Goal: Task Accomplishment & Management: Use online tool/utility

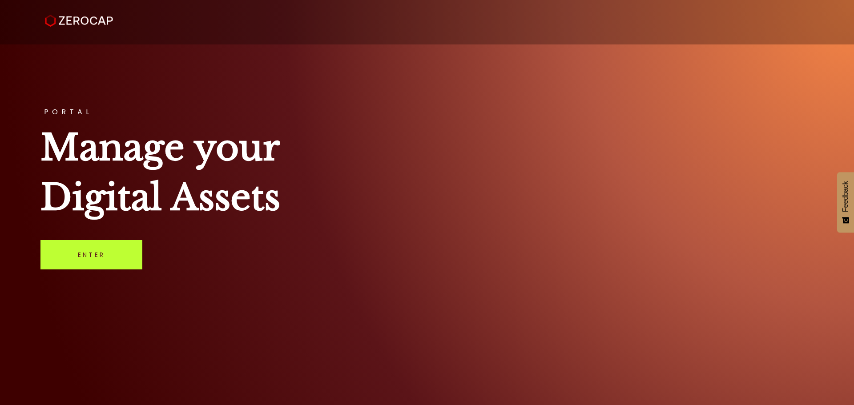
click at [108, 250] on link "Enter" at bounding box center [91, 254] width 102 height 29
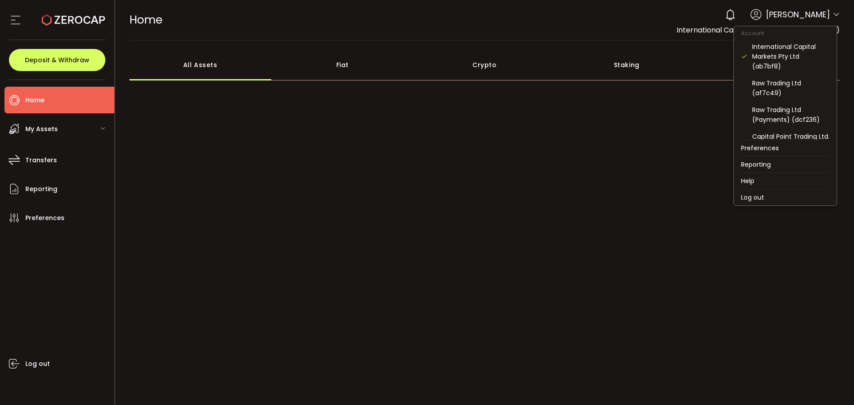
click at [832, 14] on icon at bounding box center [835, 14] width 7 height 7
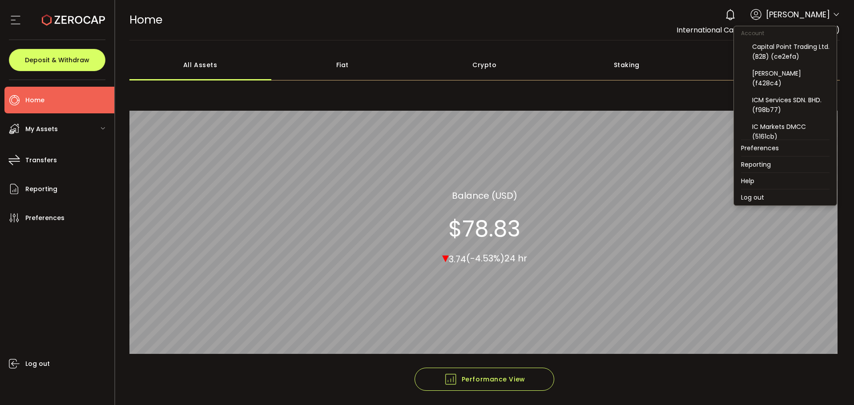
scroll to position [165, 0]
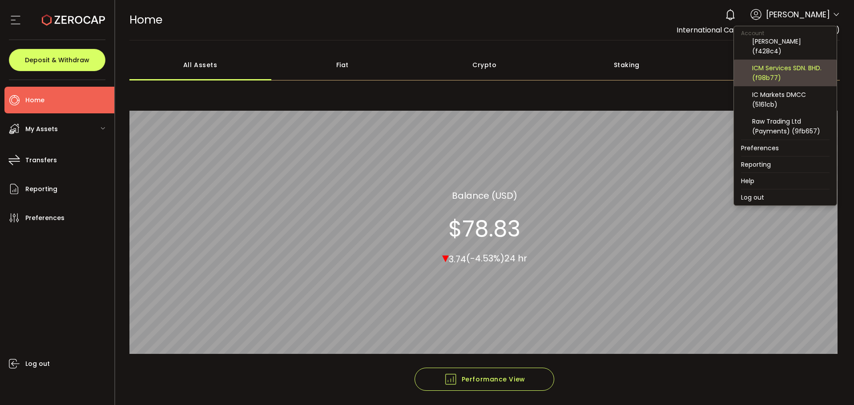
click at [782, 70] on div "ICM Services SDN. BHD. (f98b77)" at bounding box center [790, 73] width 77 height 20
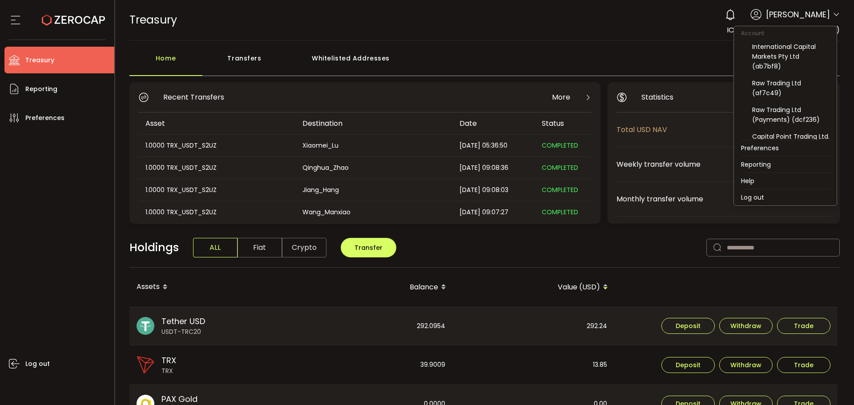
click at [832, 14] on icon at bounding box center [835, 14] width 7 height 7
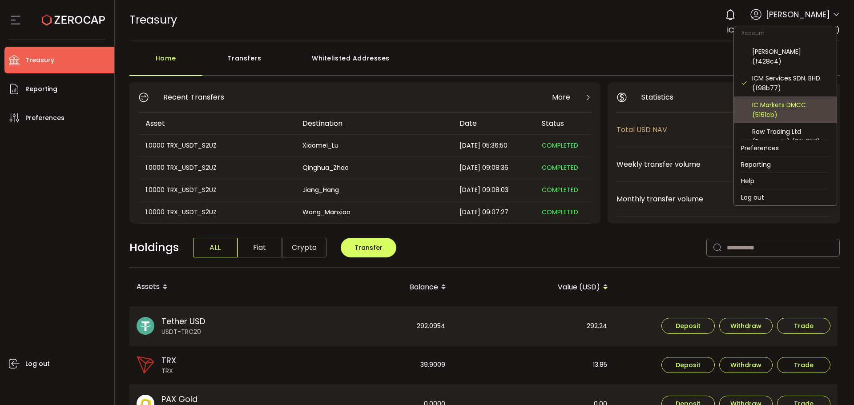
scroll to position [165, 0]
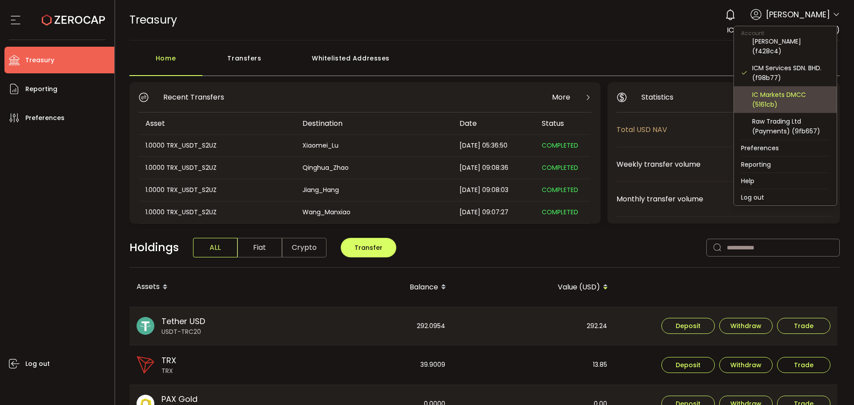
click at [788, 100] on div "IC Markets DMCC (5161cb)" at bounding box center [790, 100] width 77 height 20
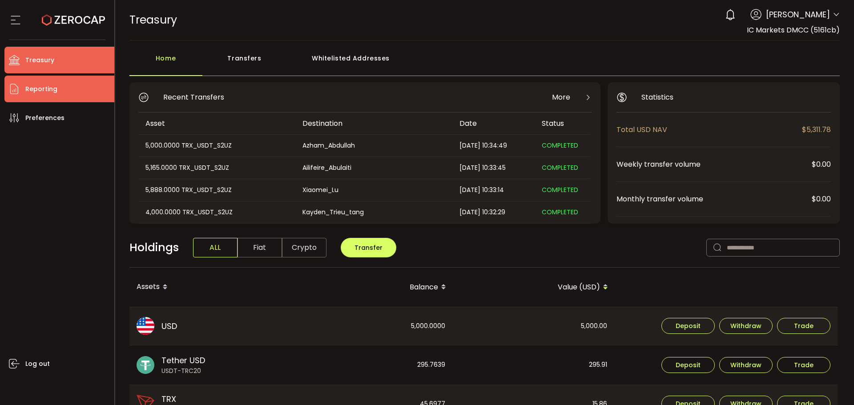
click at [52, 92] on span "Reporting" at bounding box center [41, 89] width 32 height 13
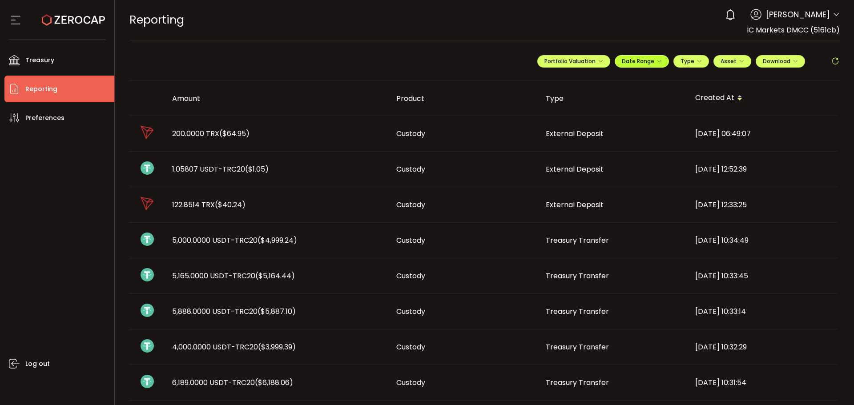
click at [645, 64] on span "Date Range" at bounding box center [642, 61] width 40 height 8
click at [580, 81] on icon at bounding box center [583, 79] width 11 height 9
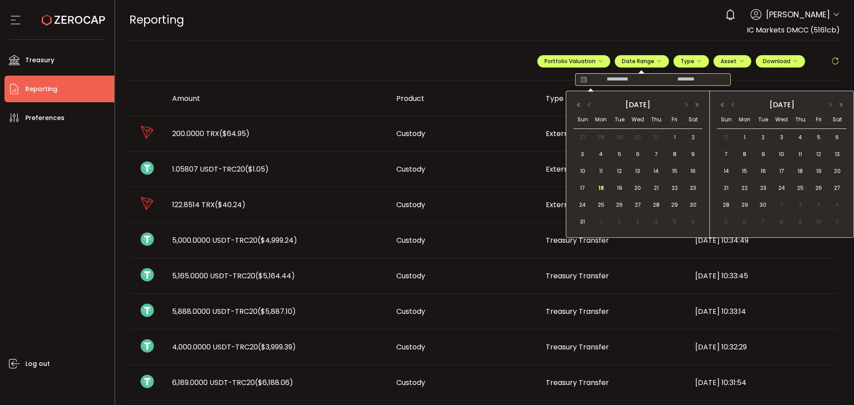
click at [671, 137] on span "1" at bounding box center [674, 137] width 11 height 11
click at [586, 189] on span "17" at bounding box center [582, 188] width 11 height 11
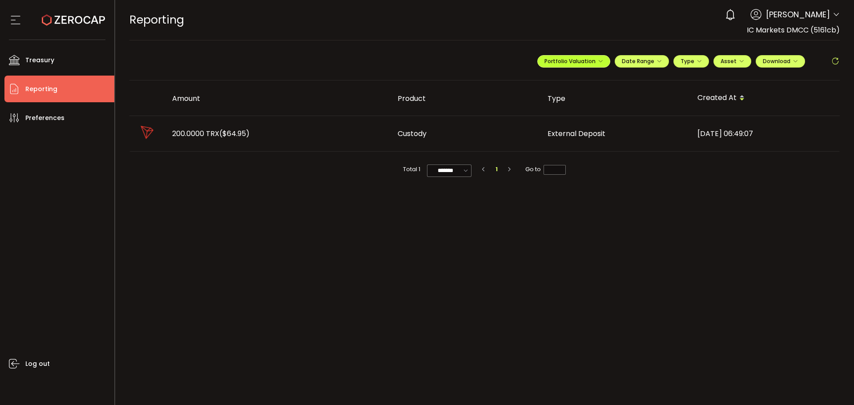
click at [598, 64] on icon "button" at bounding box center [600, 61] width 5 height 5
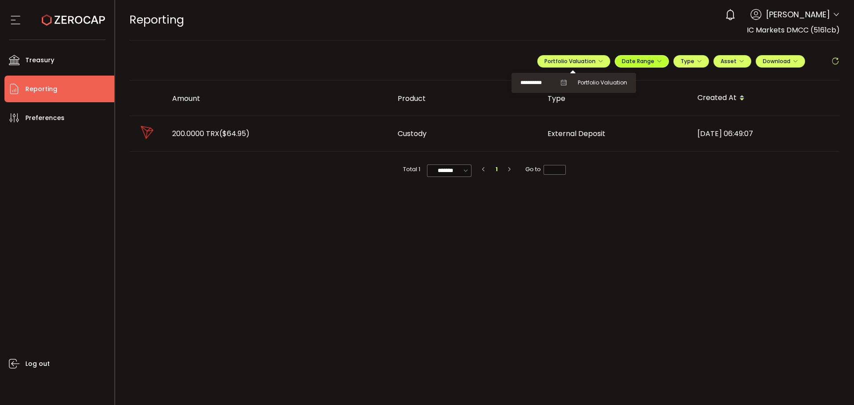
click at [632, 58] on span "Date Range" at bounding box center [642, 61] width 40 height 8
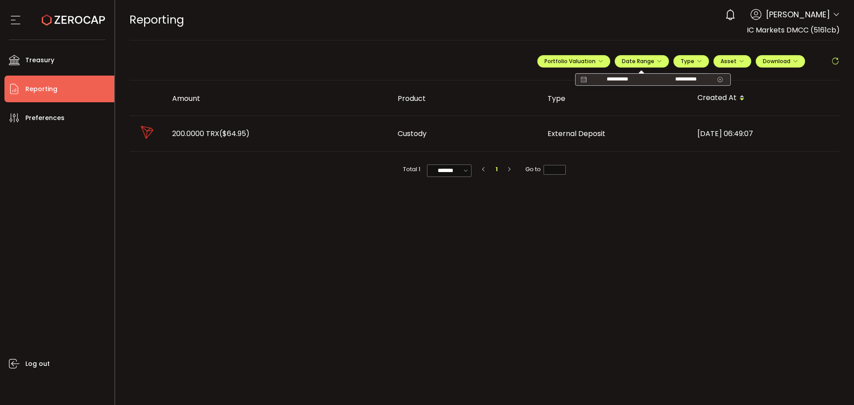
click at [582, 78] on icon at bounding box center [583, 79] width 11 height 9
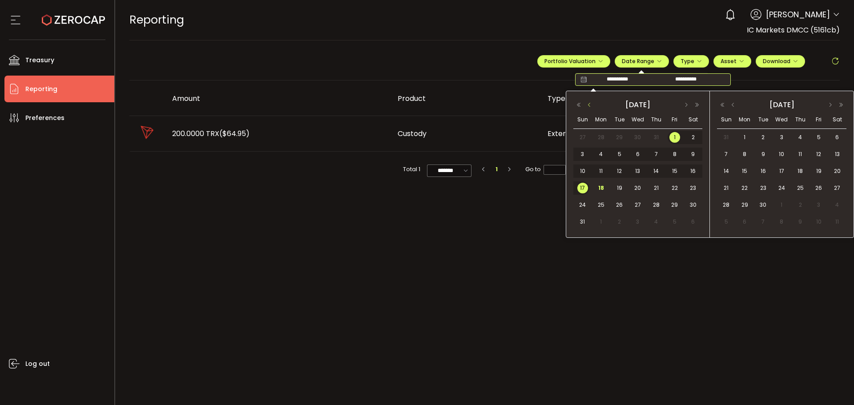
click at [587, 104] on button "button" at bounding box center [589, 105] width 11 height 6
click at [619, 135] on span "1" at bounding box center [619, 137] width 11 height 11
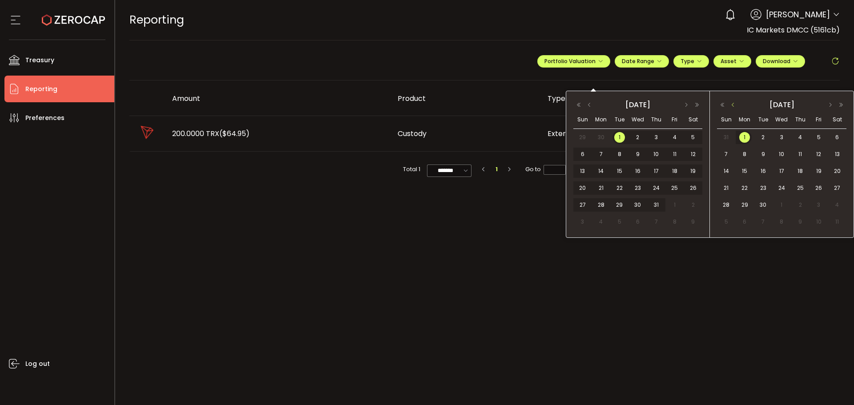
click at [734, 105] on button "button" at bounding box center [732, 105] width 11 height 6
click at [729, 187] on span "17" at bounding box center [726, 188] width 11 height 11
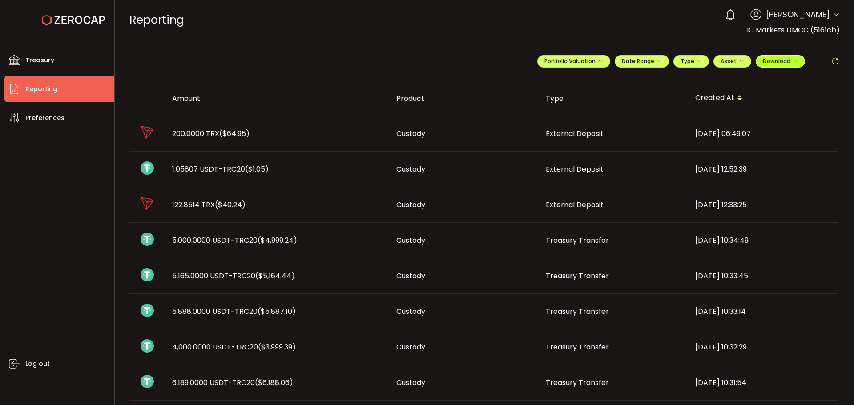
click at [792, 62] on icon "button" at bounding box center [794, 61] width 5 height 5
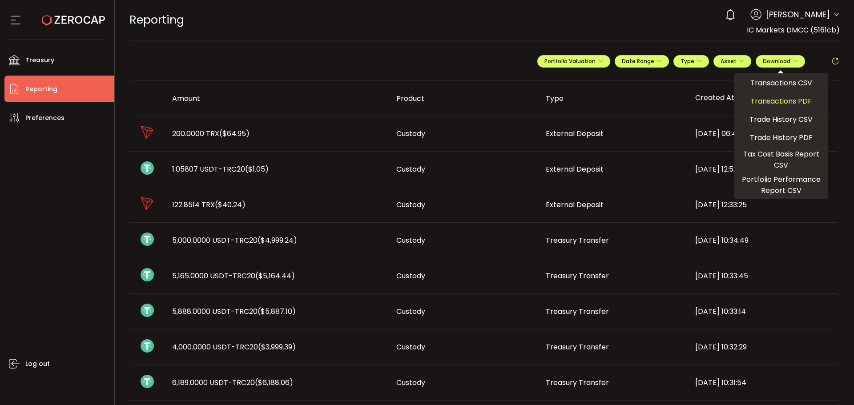
click at [779, 102] on span "Transactions PDF" at bounding box center [780, 101] width 61 height 11
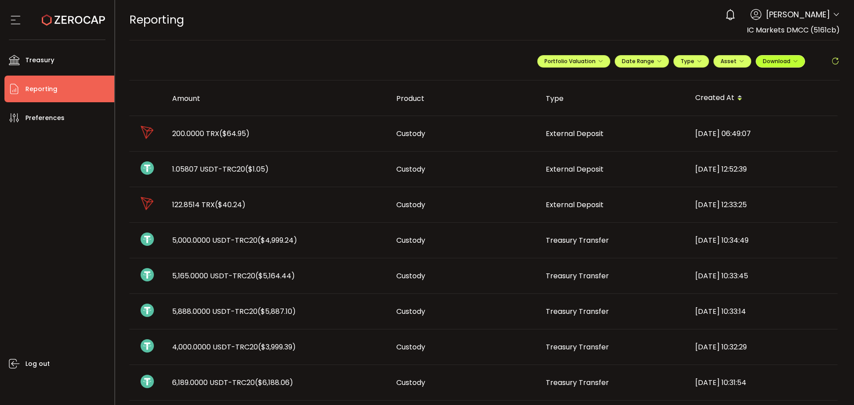
click at [792, 62] on icon "button" at bounding box center [794, 61] width 5 height 5
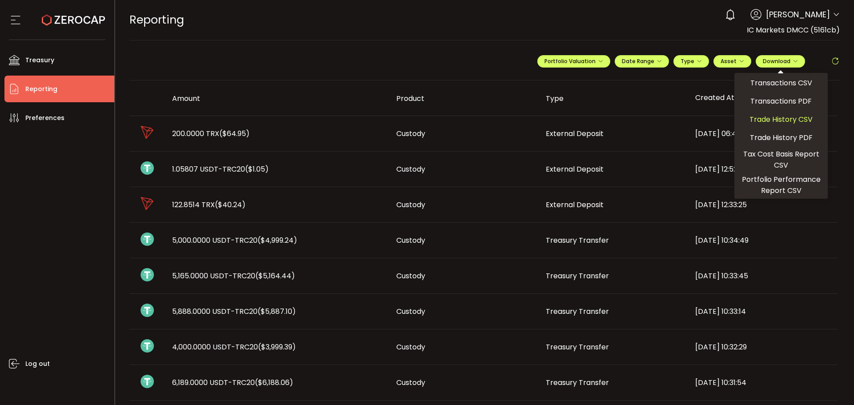
click at [794, 118] on span "Trade History CSV" at bounding box center [780, 119] width 63 height 11
